Goal: Task Accomplishment & Management: Complete application form

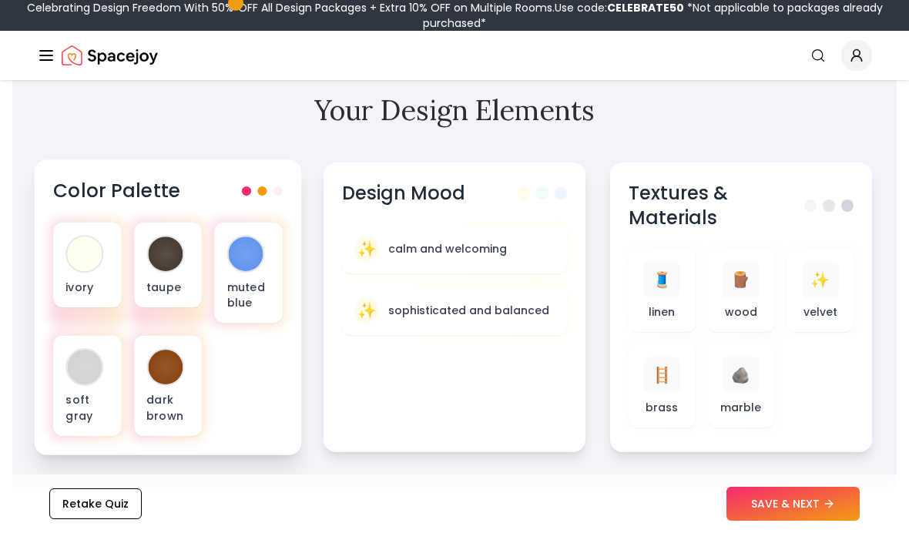
click at [262, 192] on span at bounding box center [261, 190] width 9 height 9
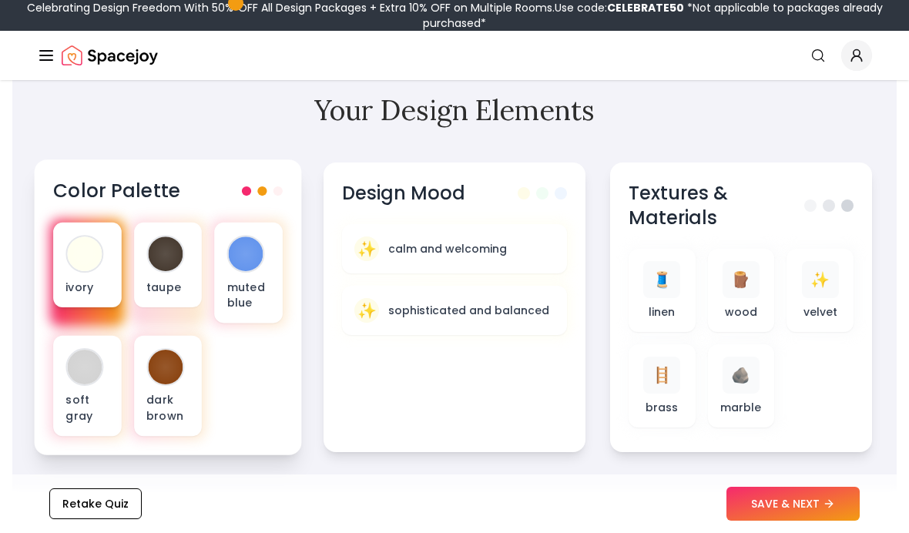
click at [90, 274] on div "ivory" at bounding box center [87, 265] width 68 height 85
click at [83, 279] on p "ivory" at bounding box center [86, 286] width 43 height 15
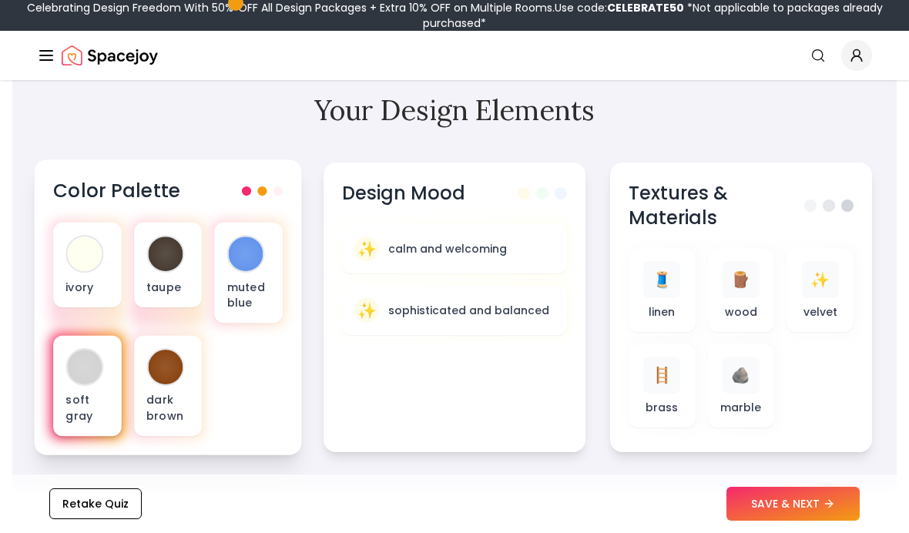
click at [86, 401] on p "soft gray" at bounding box center [86, 408] width 43 height 32
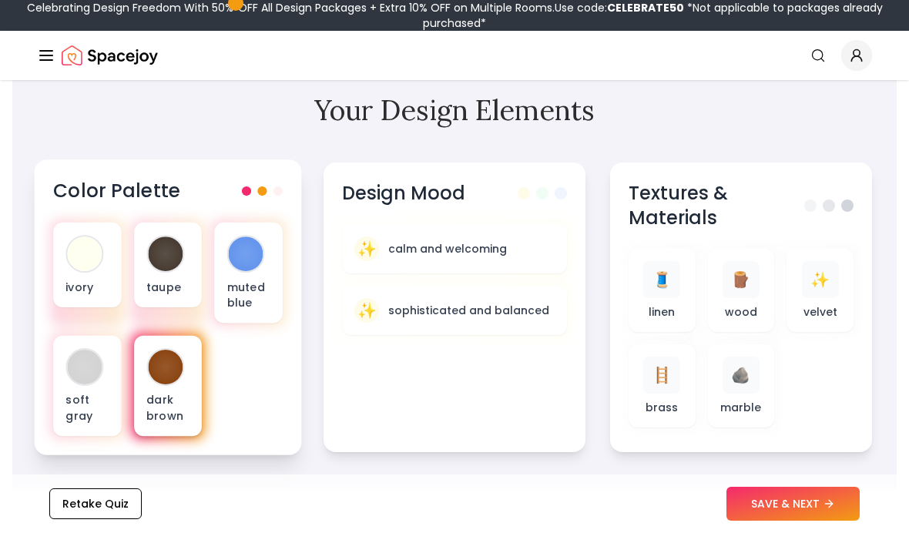
click at [160, 381] on div at bounding box center [165, 367] width 35 height 35
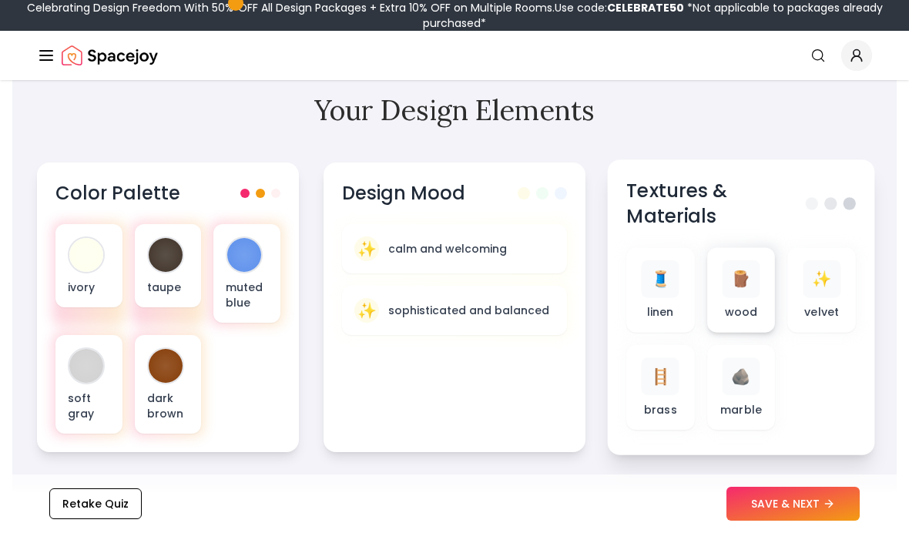
click at [728, 306] on p "wood" at bounding box center [741, 311] width 33 height 15
click at [807, 301] on div "✨ velvet" at bounding box center [822, 290] width 43 height 60
click at [643, 306] on div "🧵 linen" at bounding box center [660, 290] width 43 height 60
click at [799, 301] on div "✨ velvet" at bounding box center [822, 289] width 68 height 85
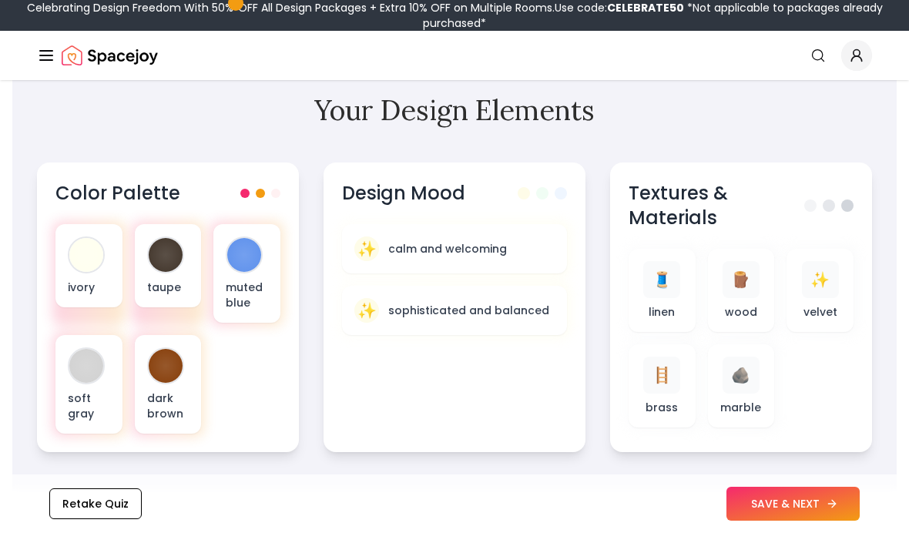
click at [788, 505] on button "SAVE & NEXT" at bounding box center [793, 504] width 133 height 34
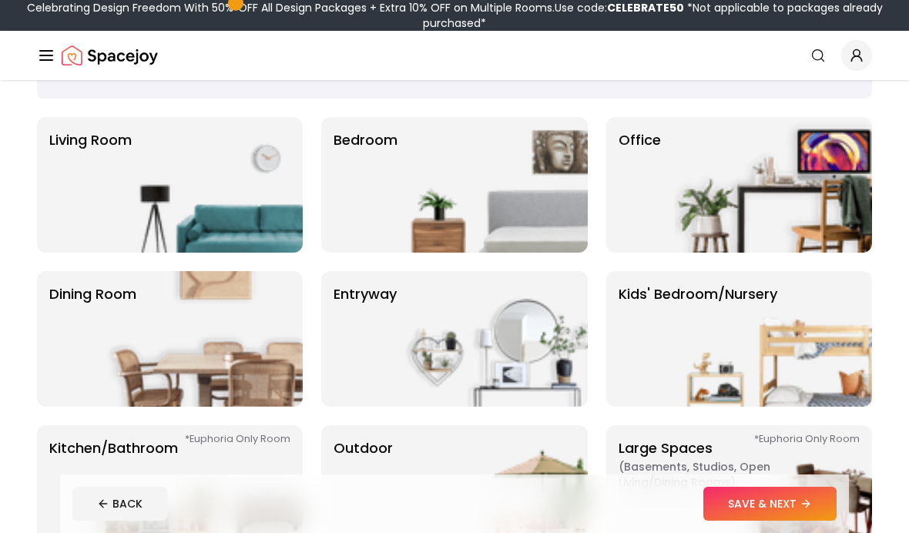
scroll to position [95, 0]
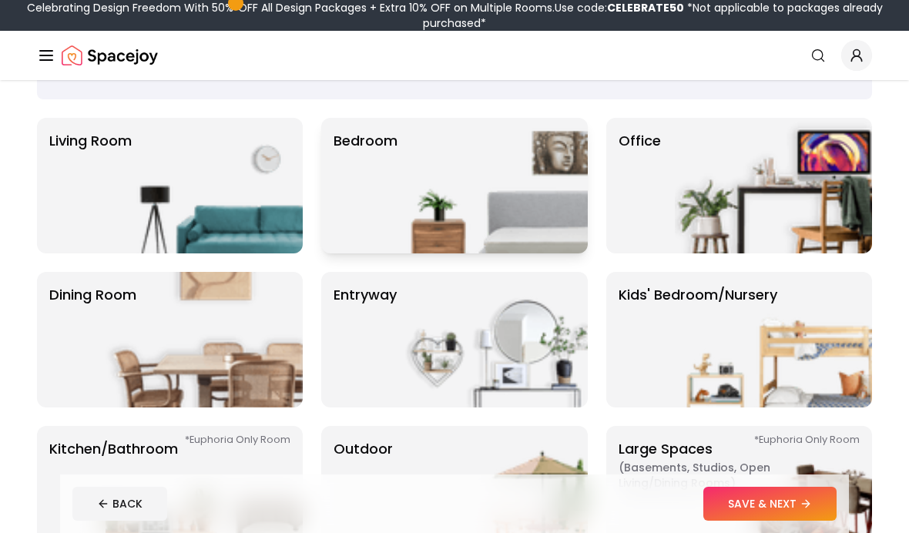
click at [455, 217] on img at bounding box center [489, 186] width 197 height 136
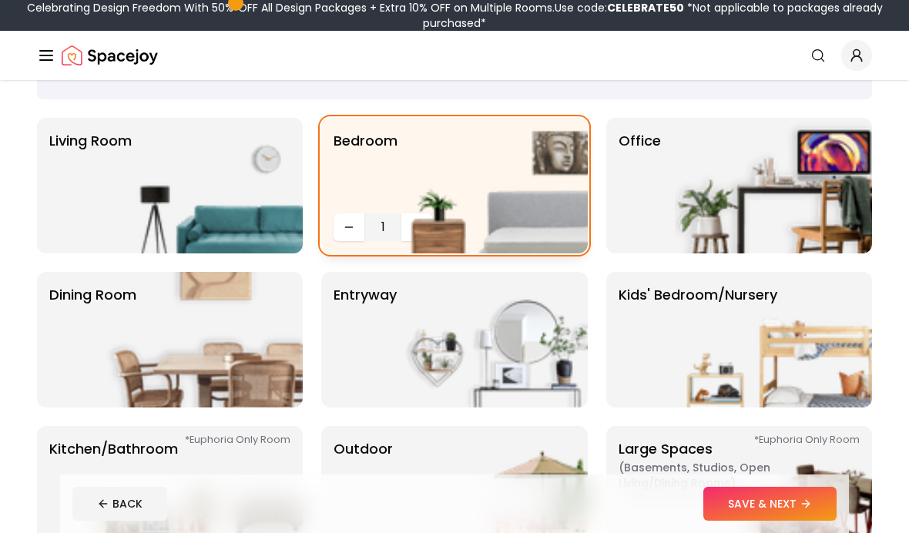
scroll to position [91, 0]
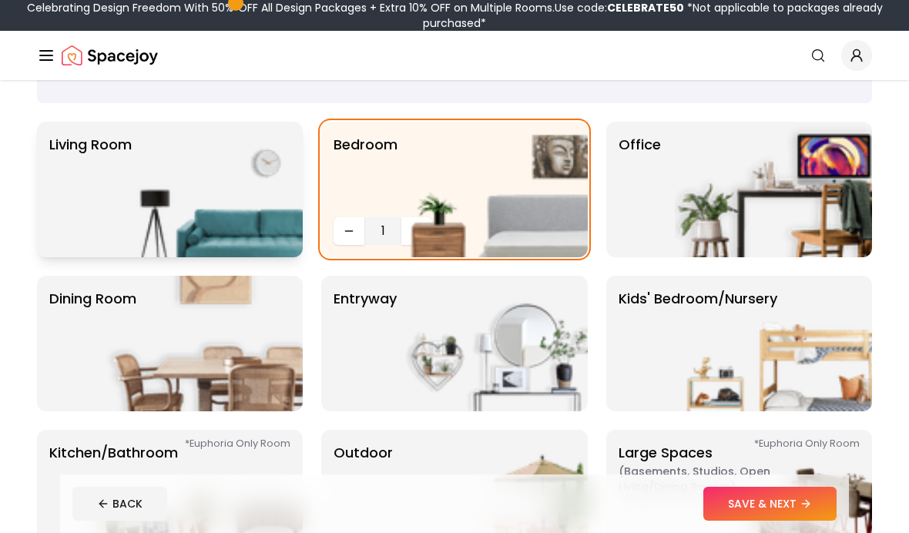
click at [251, 210] on img at bounding box center [204, 190] width 197 height 136
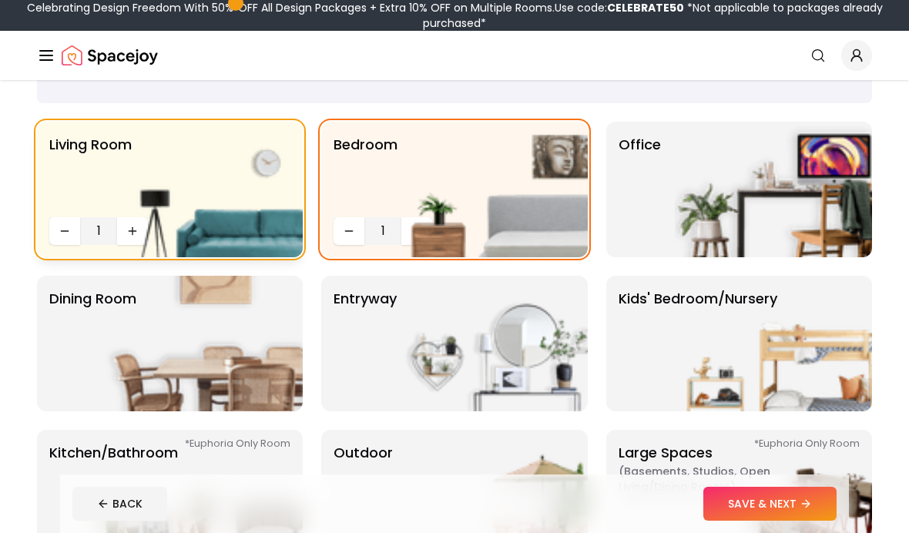
click at [762, 521] on button "SAVE & NEXT" at bounding box center [769, 504] width 133 height 34
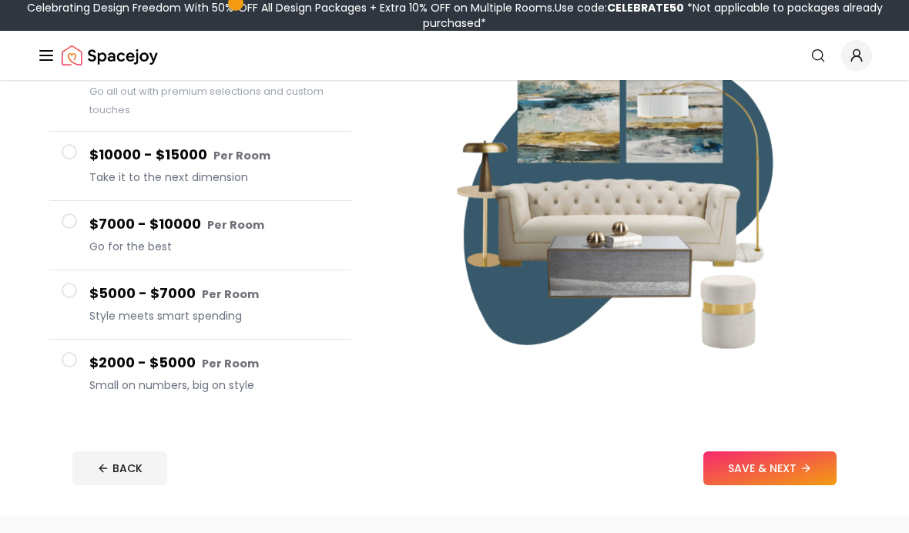
scroll to position [210, 0]
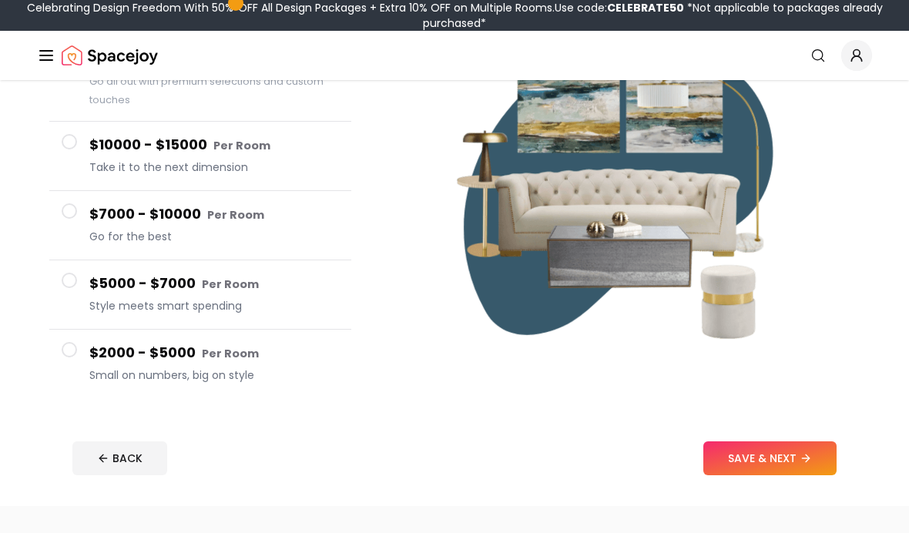
click at [72, 354] on span at bounding box center [69, 349] width 15 height 15
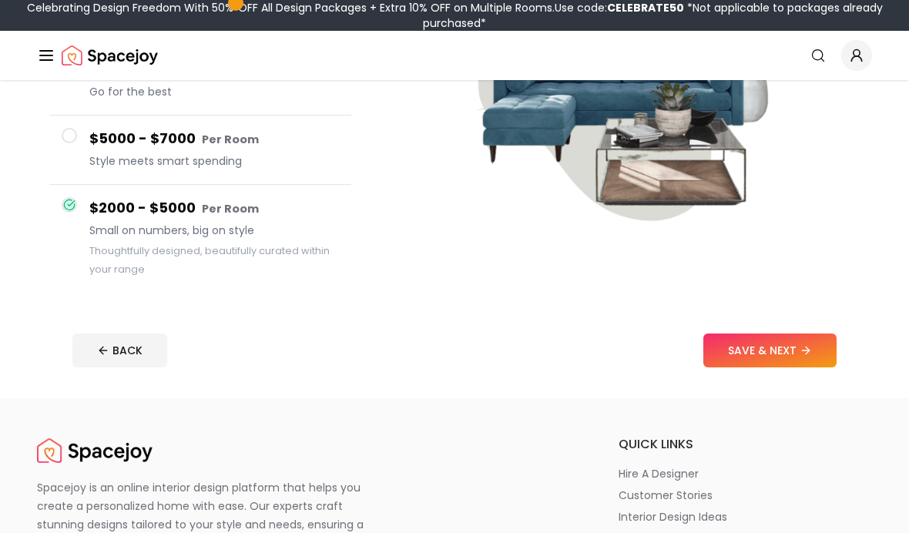
scroll to position [320, 0]
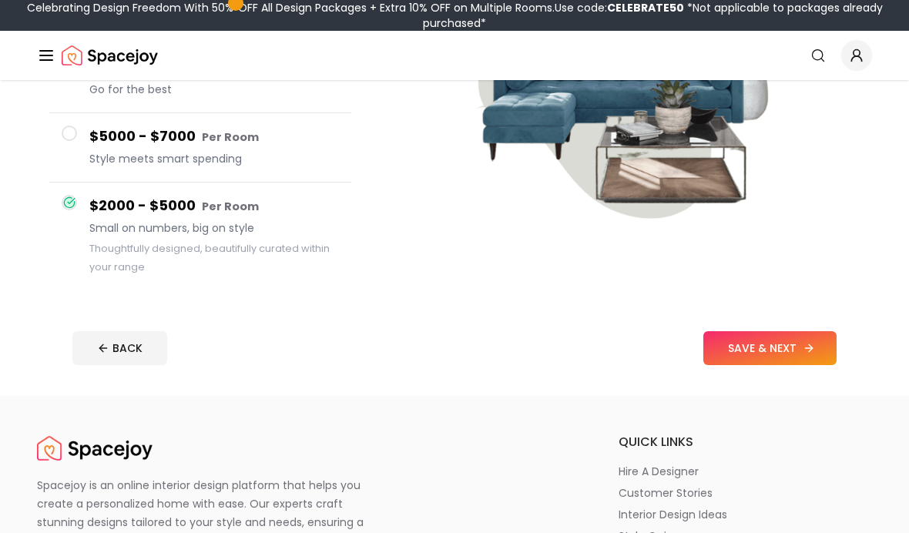
click at [774, 344] on button "SAVE & NEXT" at bounding box center [769, 348] width 133 height 34
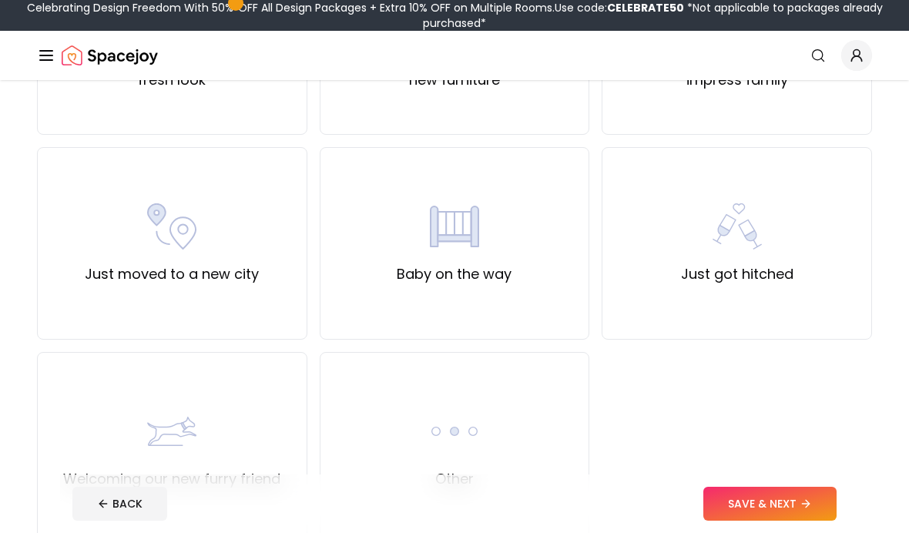
scroll to position [476, 0]
click at [505, 485] on div "Other" at bounding box center [455, 447] width 270 height 193
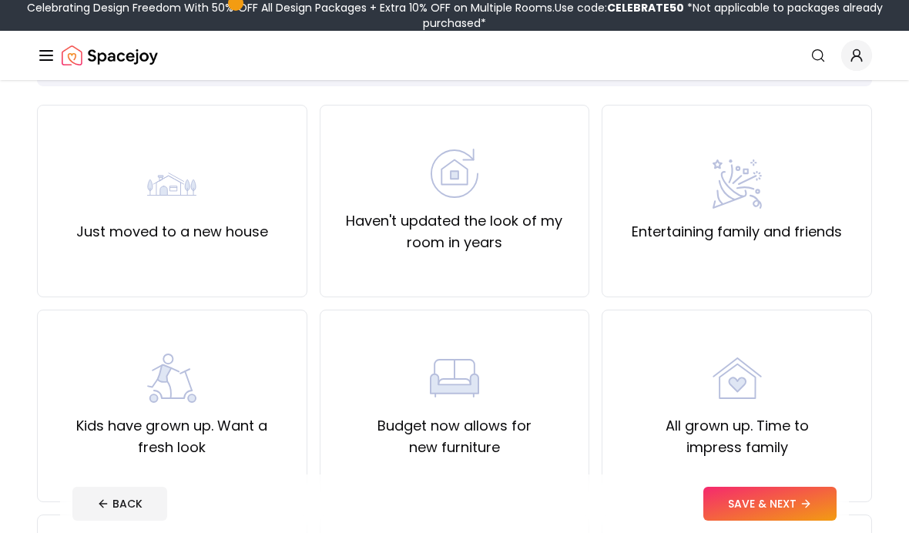
scroll to position [0, 0]
